Goal: Task Accomplishment & Management: Complete application form

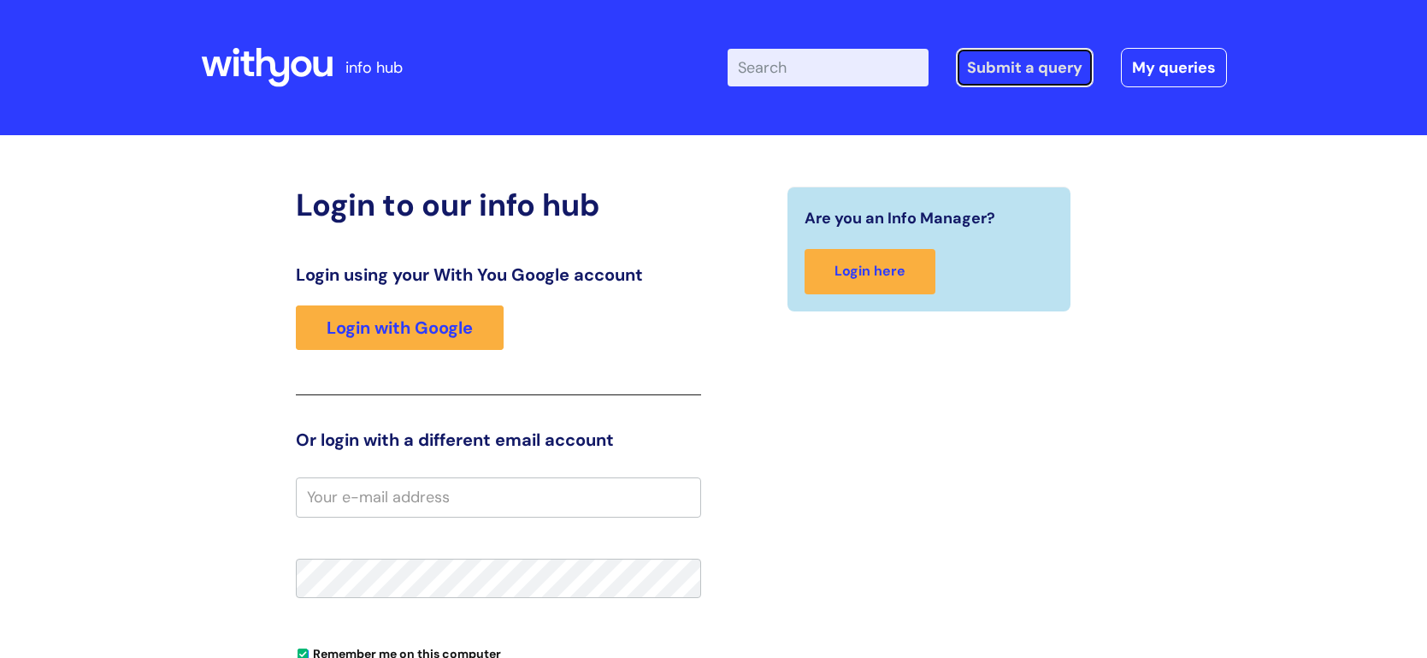
click at [1039, 65] on link "Submit a query" at bounding box center [1025, 67] width 138 height 39
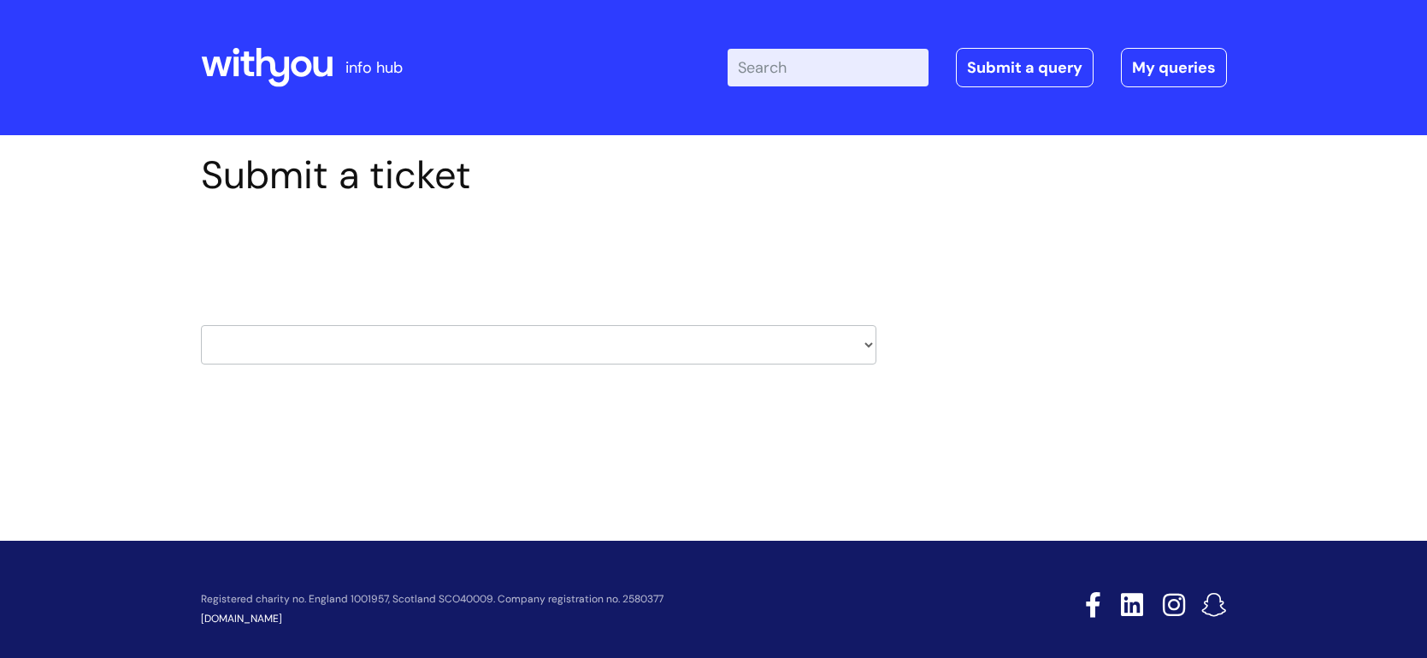
click at [868, 349] on select "HR / People IT and Support Clinical Drug Alerts Finance Accounts Data Support T…" at bounding box center [538, 344] width 675 height 39
select select "it_and_support"
click at [201, 325] on select "HR / People IT and Support Clinical Drug Alerts Finance Accounts Data Support T…" at bounding box center [538, 344] width 675 height 39
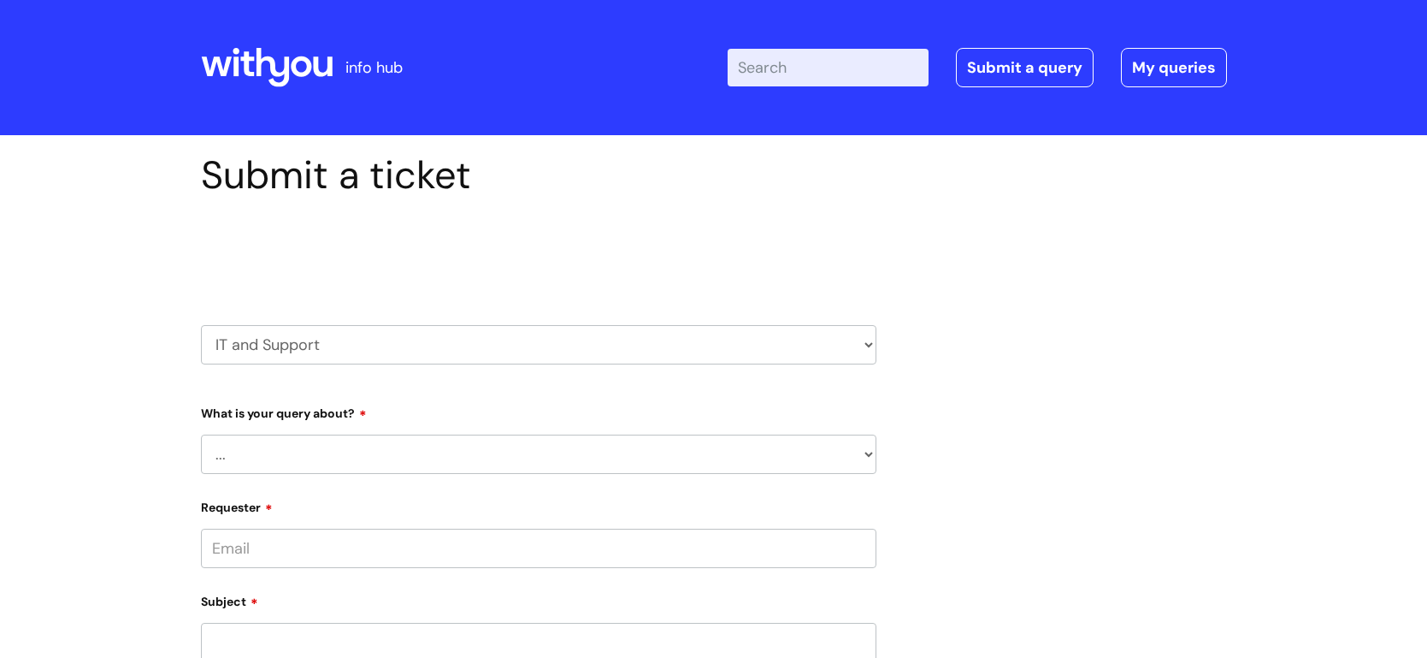
click at [867, 345] on select "HR / People IT and Support Clinical Drug Alerts Finance Accounts Data Support T…" at bounding box center [538, 344] width 675 height 39
click at [1227, 361] on div "Submit a ticket Select issue type HR / People IT and Support Clinical Drug Aler…" at bounding box center [714, 643] width 1052 height 982
click at [870, 450] on select "... Mobile Phone Reset & MFA Accounts, Starters and Leavers IT Hardware issue I…" at bounding box center [538, 453] width 675 height 39
click at [1025, 383] on div "Submit a ticket Select issue type HR / People IT and Support Clinical Drug Aler…" at bounding box center [714, 643] width 1052 height 982
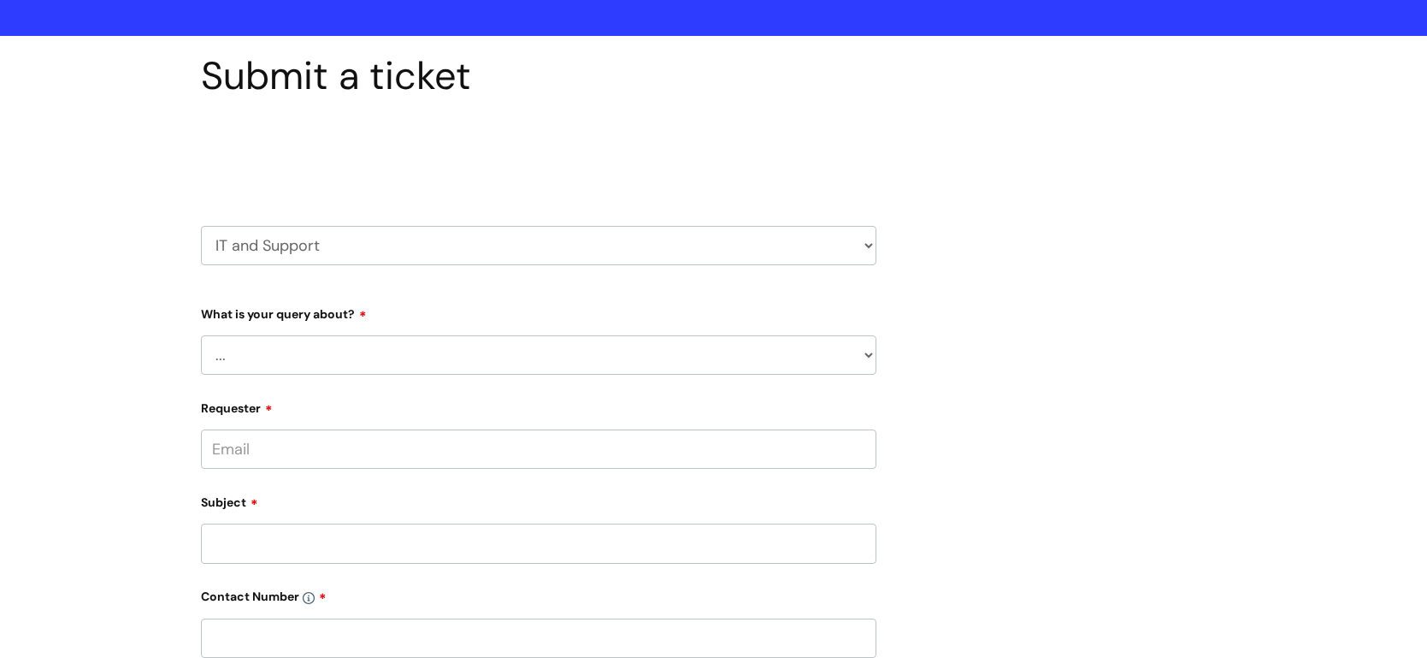
scroll to position [103, 0]
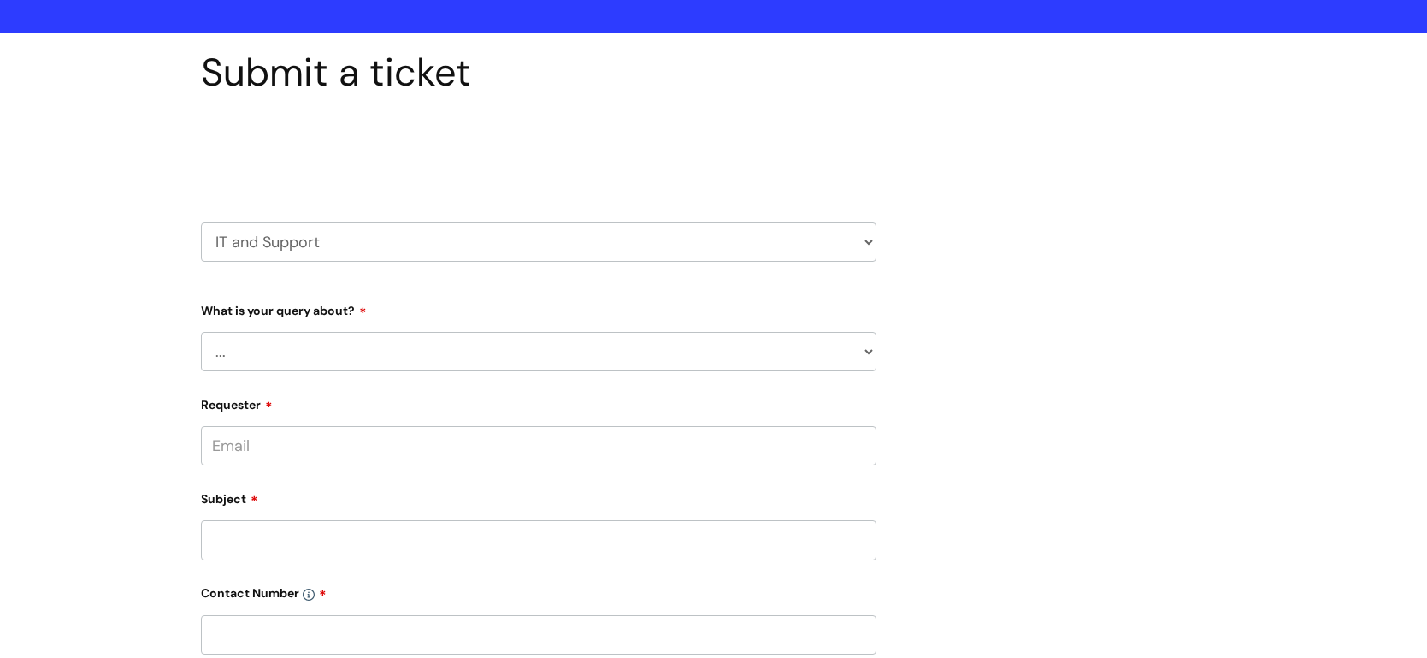
click at [492, 445] on input "Requester" at bounding box center [538, 445] width 675 height 39
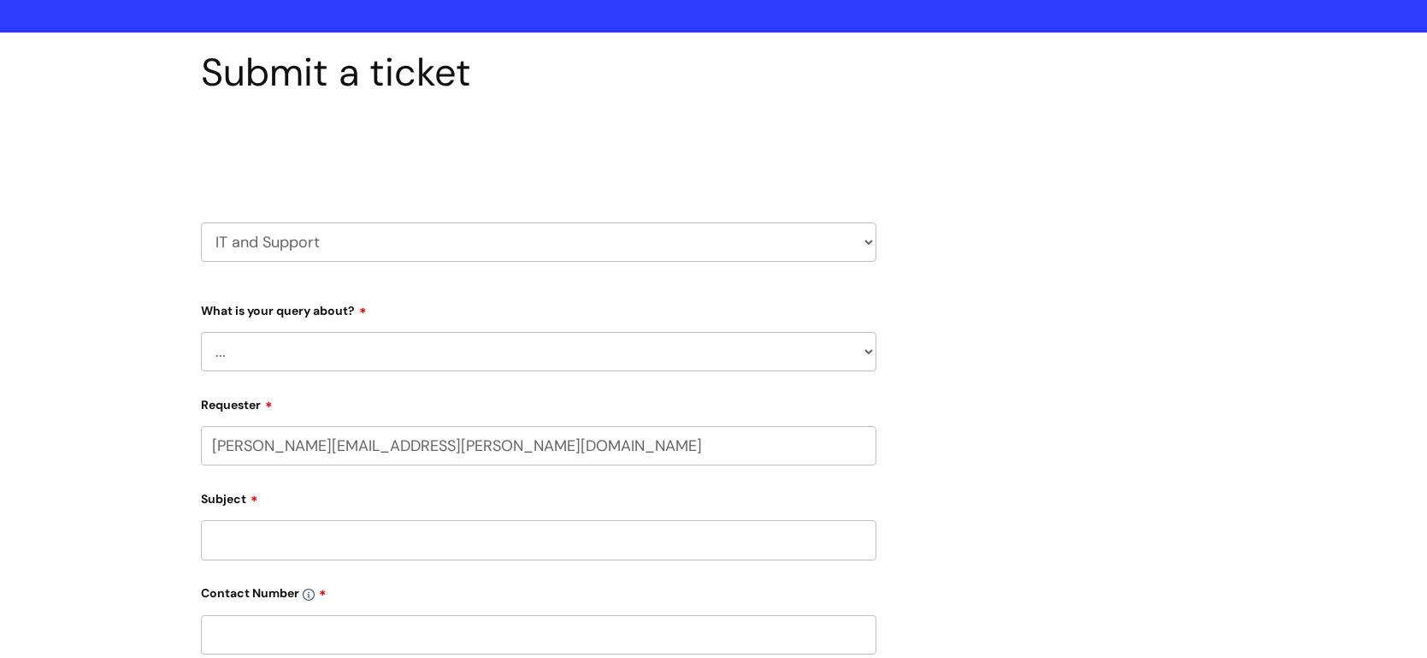
type input "sarah.mcfarlane@wearewithyou.org.uk"
click at [772, 546] on input "Subject" at bounding box center [538, 539] width 675 height 39
click at [746, 510] on input "text" at bounding box center [538, 511] width 675 height 39
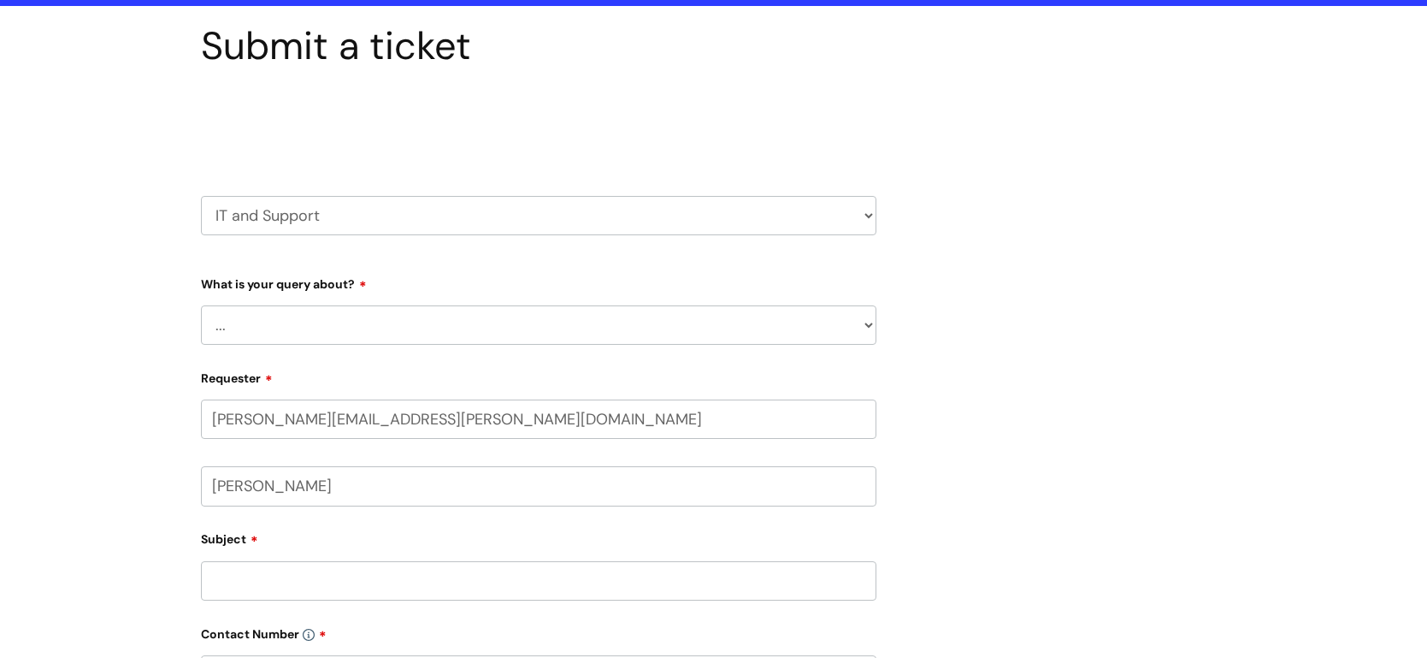
scroll to position [130, 0]
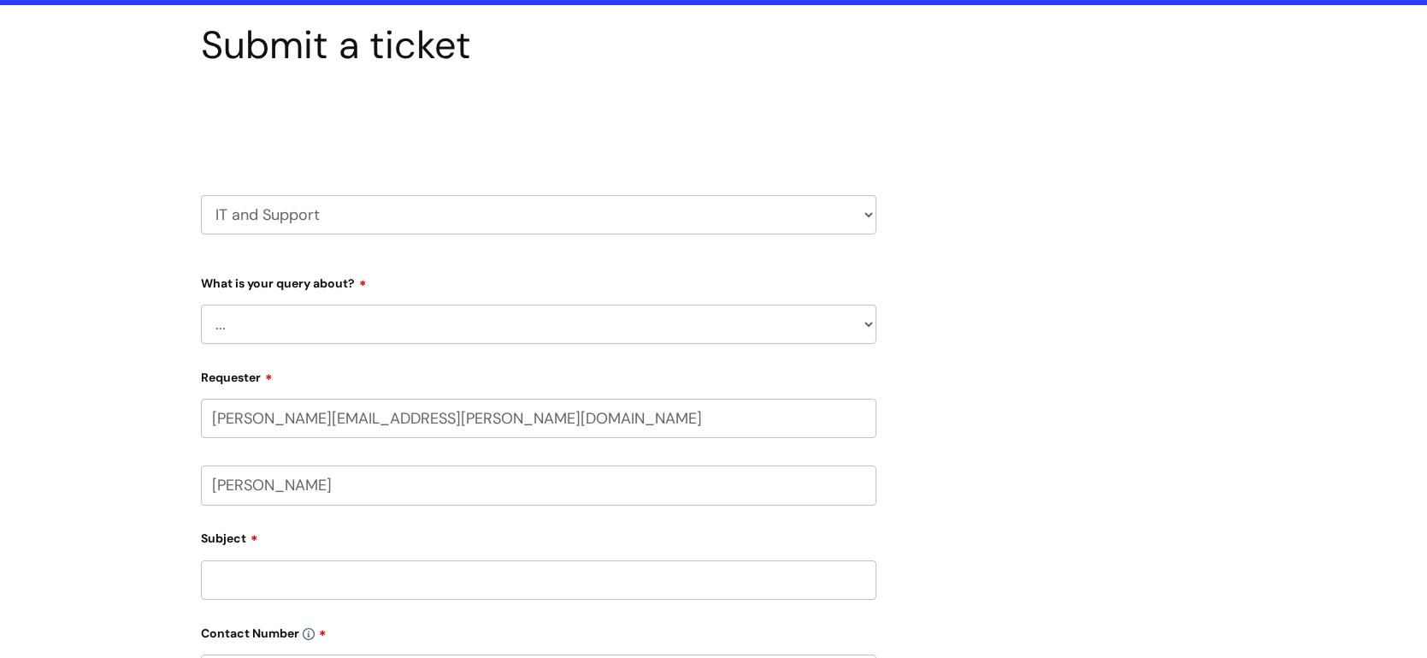
type input "Sarah McFarlane"
click at [481, 575] on input "Subject" at bounding box center [538, 579] width 675 height 39
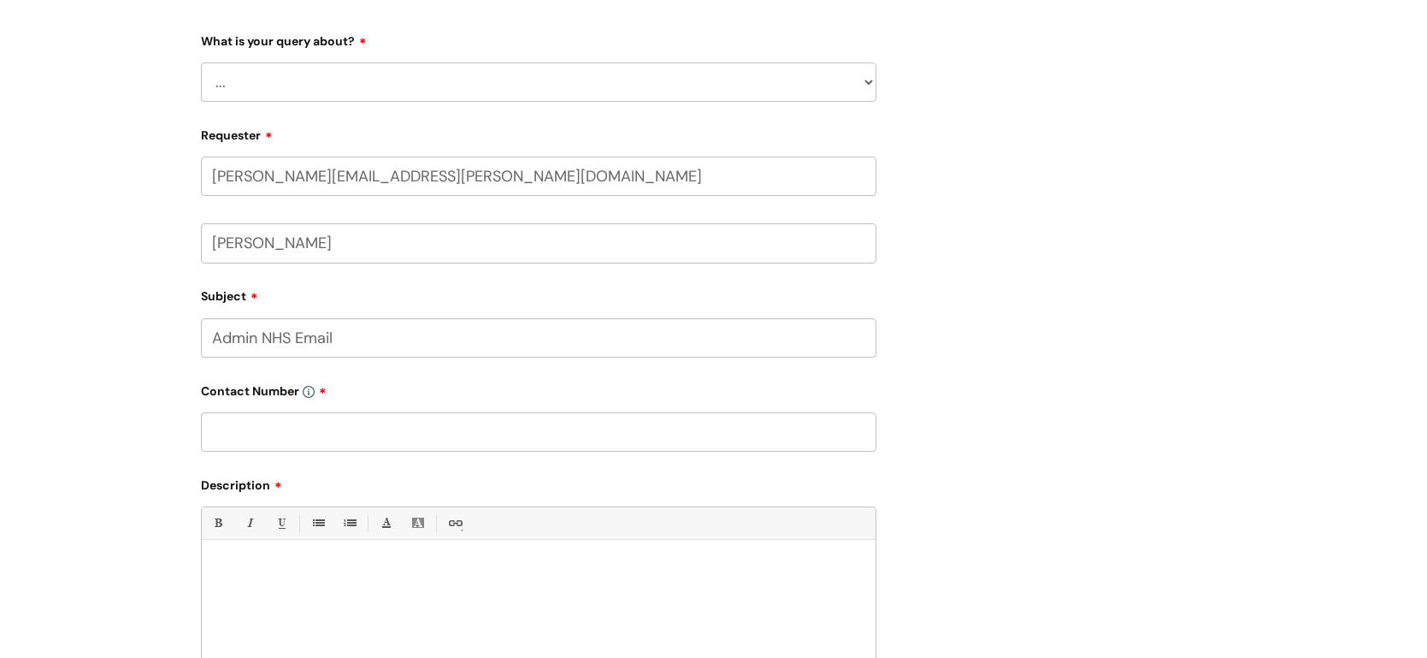
scroll to position [374, 0]
type input "Admin NHS Email"
click at [525, 419] on input "text" at bounding box center [538, 429] width 675 height 39
type input "07974077374"
click at [292, 568] on p at bounding box center [539, 566] width 648 height 15
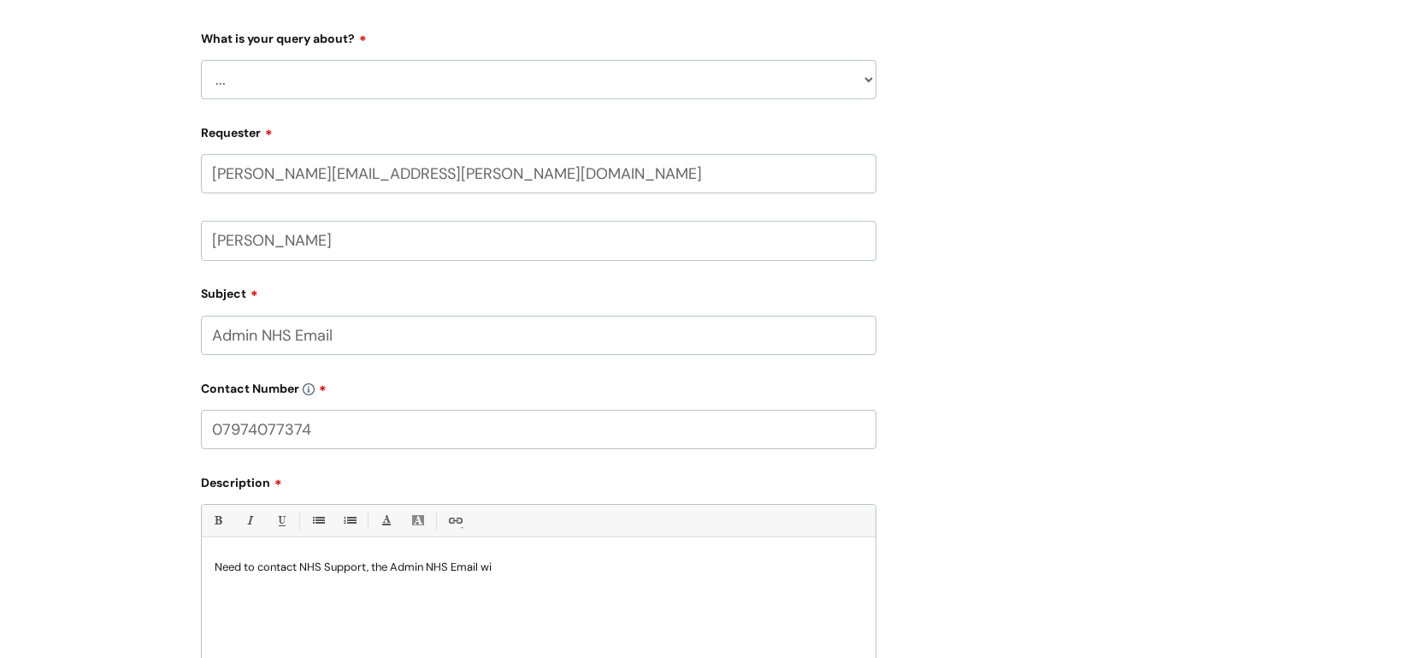
click at [481, 562] on p "Need to contact NHS Support, the Admin NHS Email wi" at bounding box center [539, 566] width 648 height 15
click at [507, 562] on p "Need to contact NHS Support, the Admin NHS Email: wi" at bounding box center [539, 566] width 648 height 15
click at [870, 77] on select "... Mobile Phone Reset & MFA Accounts, Starters and Leavers IT Hardware issue I…" at bounding box center [538, 79] width 675 height 39
click at [1197, 264] on div "Submit a ticket Select issue type HR / People IT and Support Clinical Drug Aler…" at bounding box center [714, 302] width 1052 height 1049
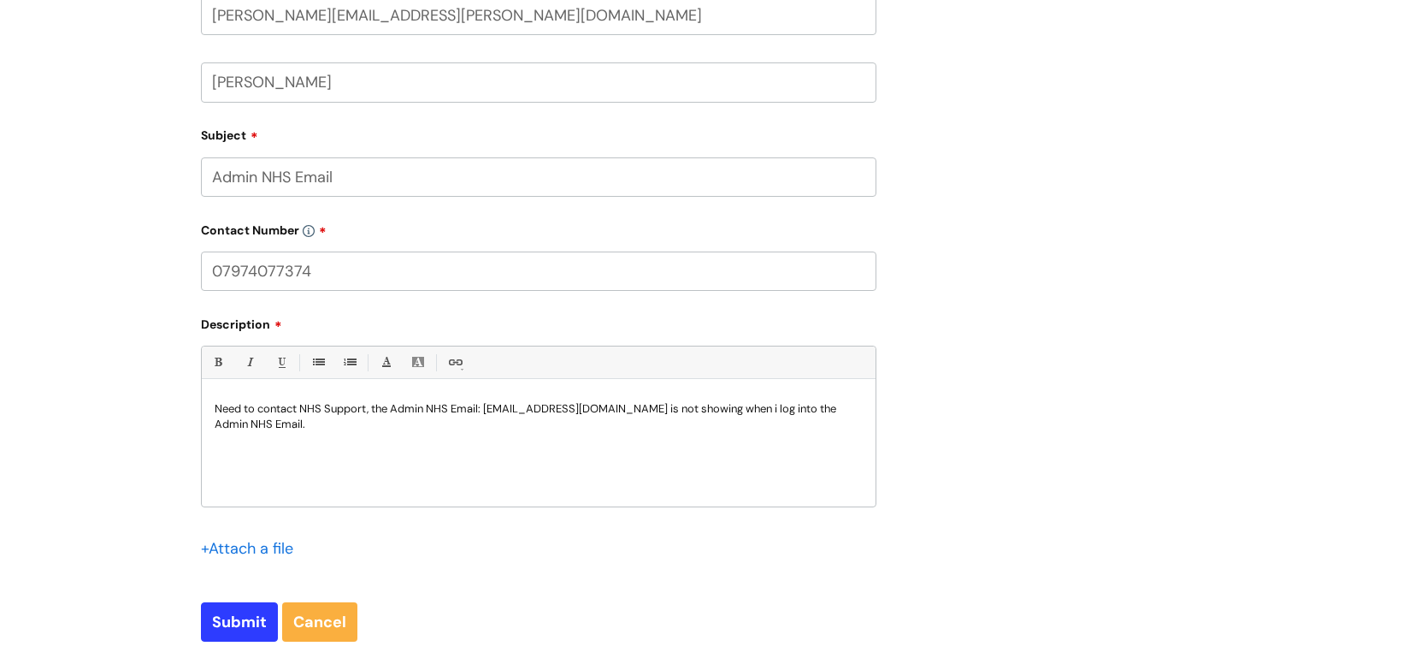
scroll to position [540, 0]
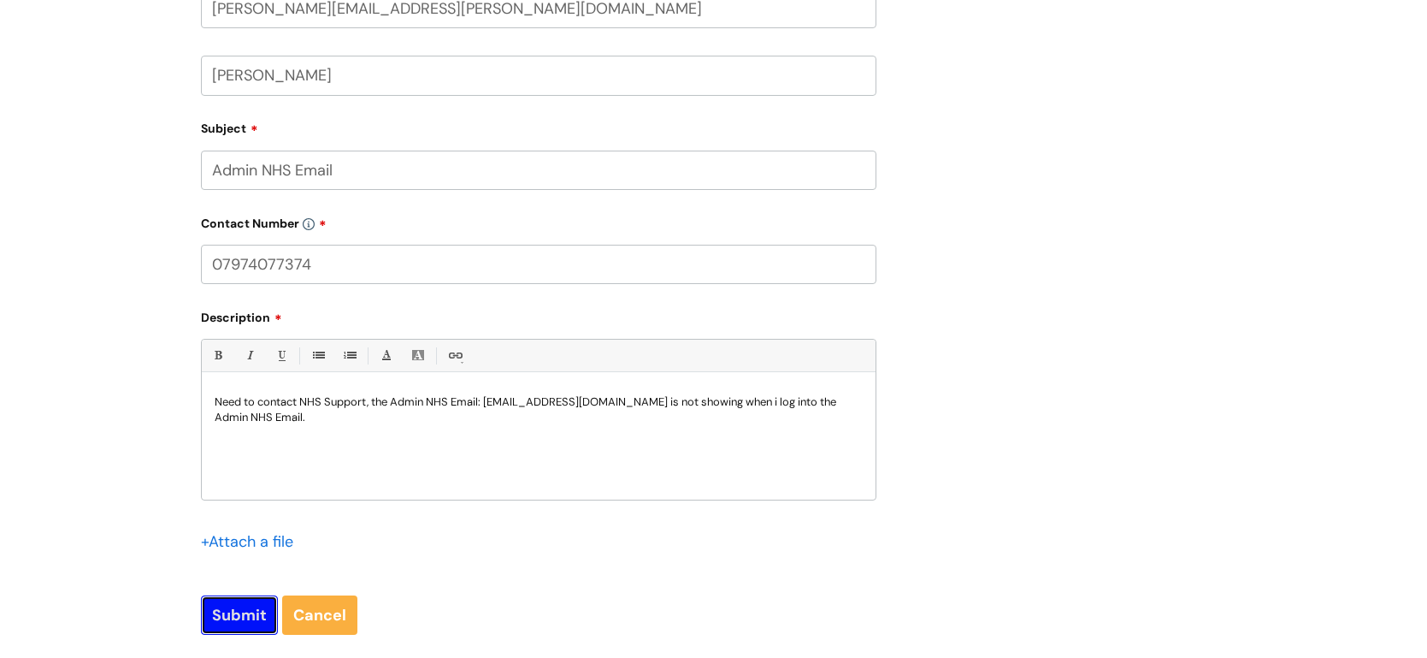
click at [242, 614] on input "Submit" at bounding box center [239, 614] width 77 height 39
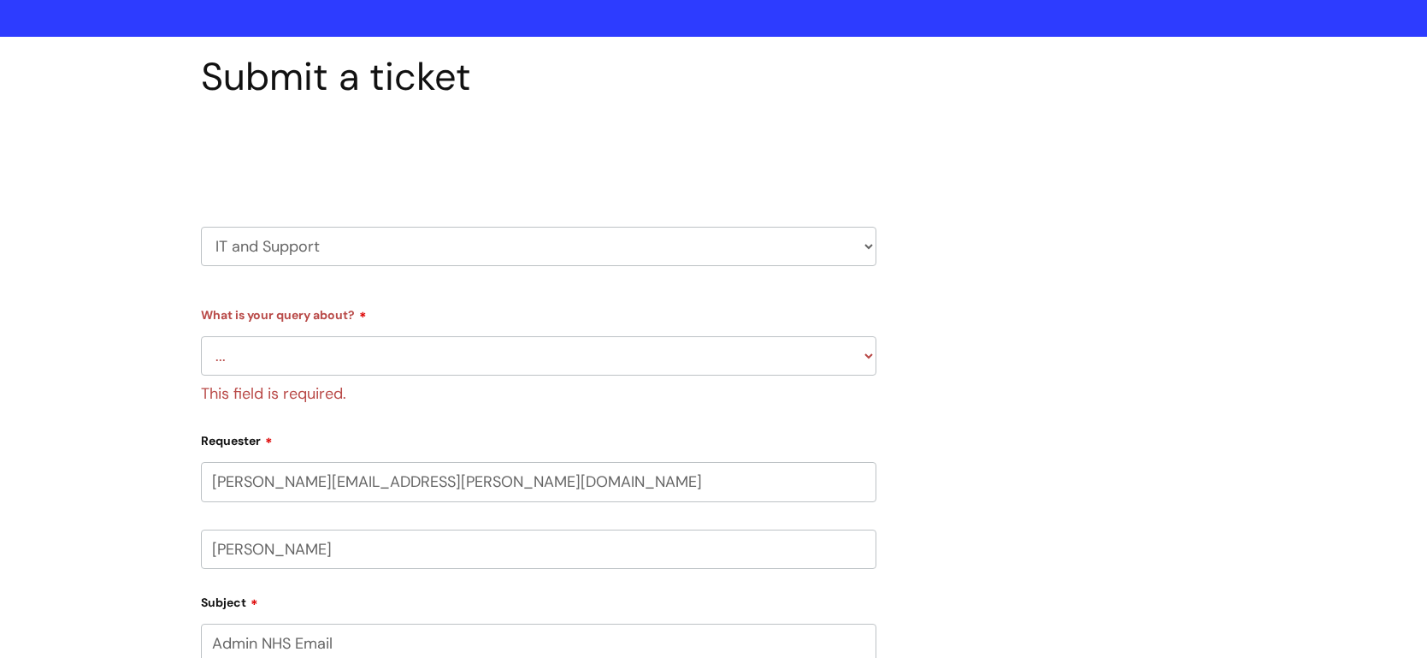
scroll to position [97, 0]
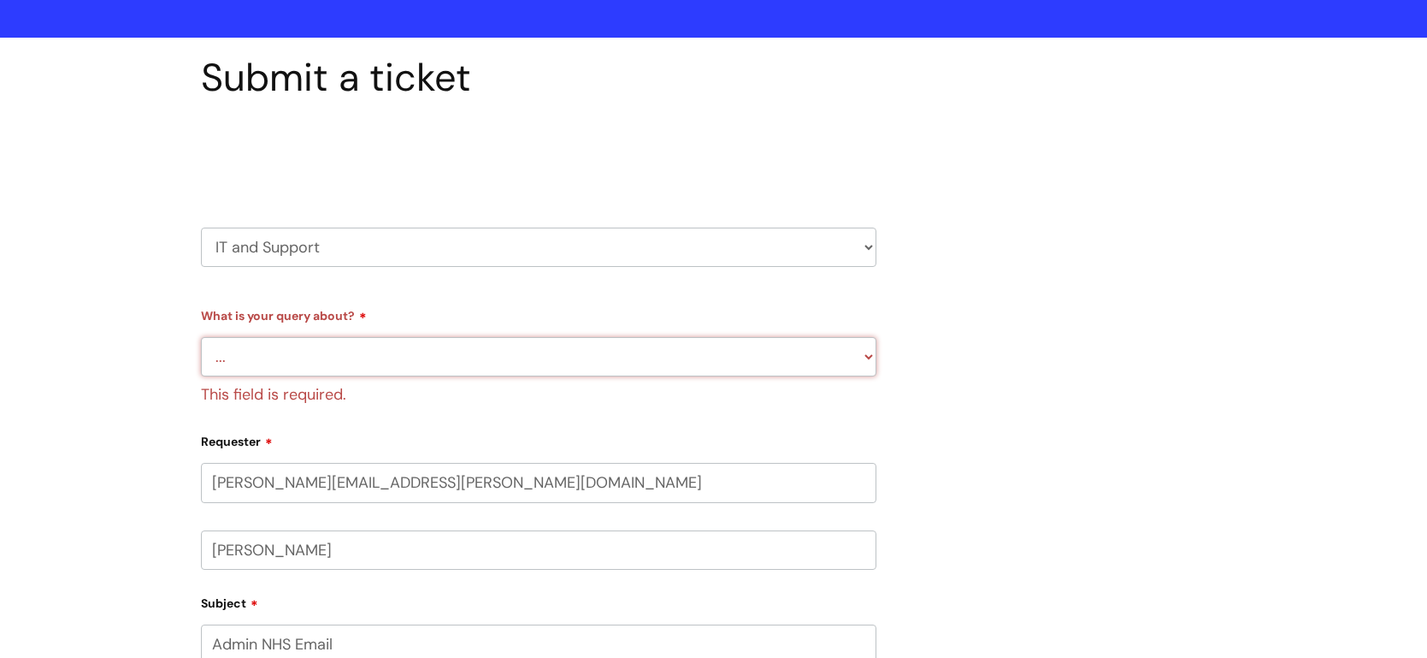
click at [869, 355] on select "... Mobile Phone Reset & MFA Accounts, Starters and Leavers IT Hardware issue I…" at bounding box center [538, 356] width 675 height 39
select select "Something Else"
click at [201, 337] on select "... Mobile Phone Reset & MFA Accounts, Starters and Leavers IT Hardware issue I…" at bounding box center [538, 356] width 675 height 39
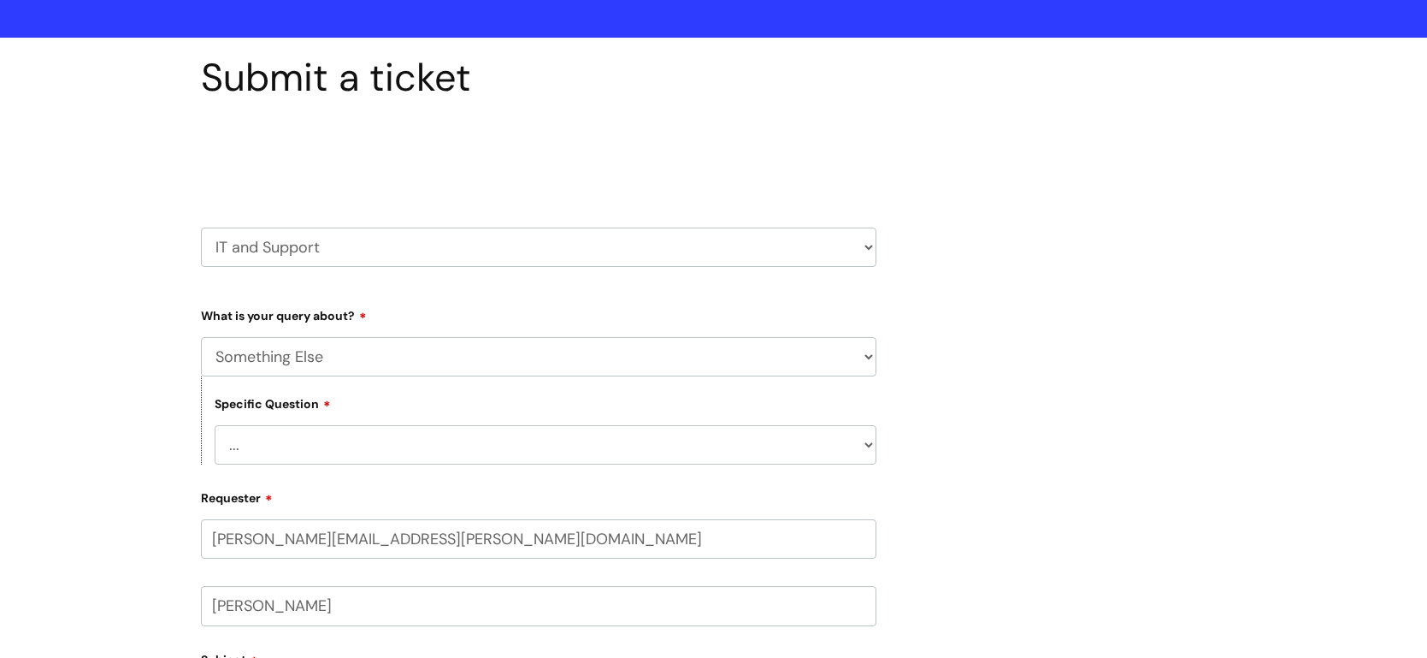
select select "My problem is not listed"
click at [215, 425] on select "... My problem is not listed" at bounding box center [546, 444] width 662 height 39
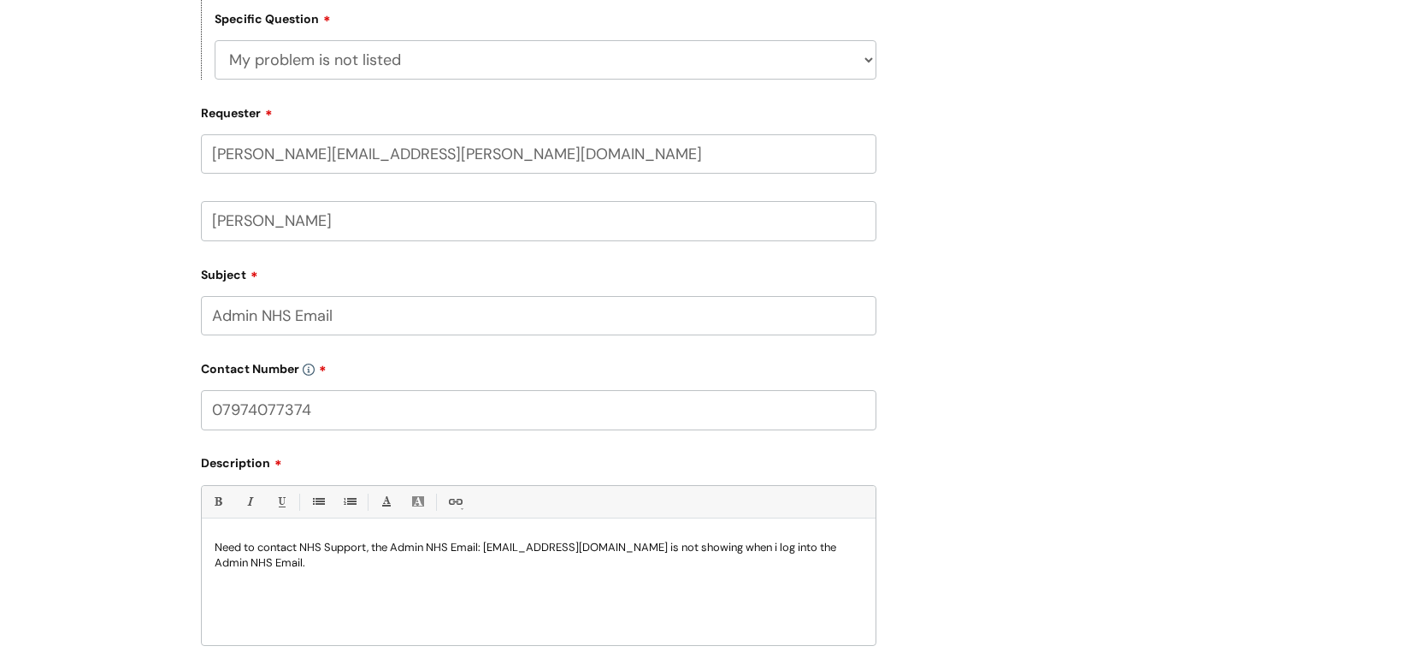
scroll to position [716, 0]
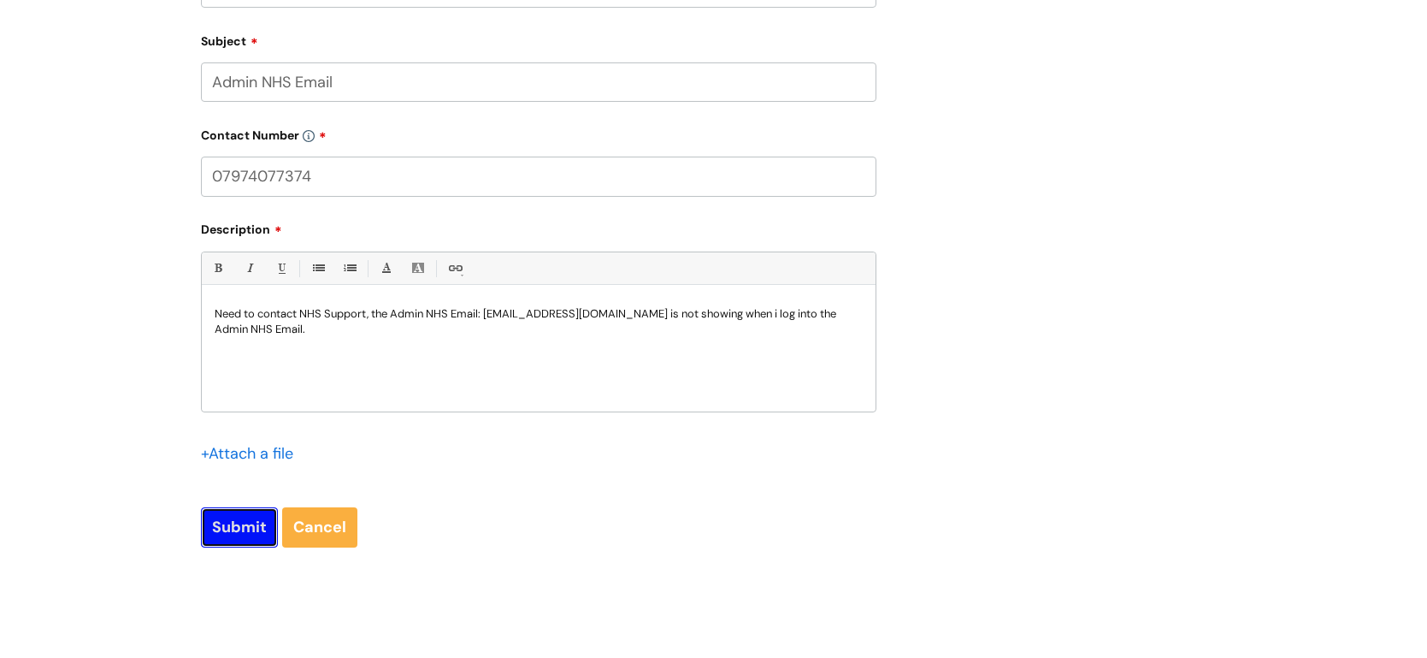
click at [239, 525] on input "Submit" at bounding box center [239, 526] width 77 height 39
type input "Please Wait..."
